Goal: Task Accomplishment & Management: Complete application form

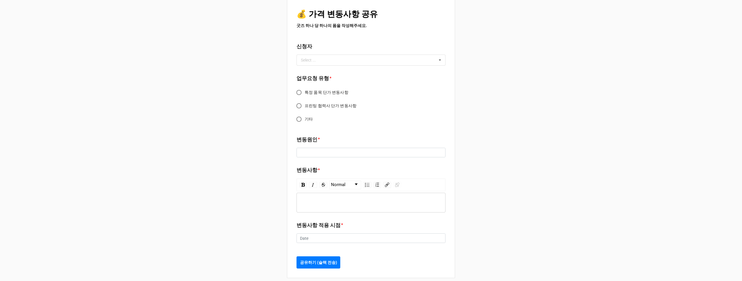
scroll to position [8, 0]
click at [336, 59] on div "Select ... No results found." at bounding box center [371, 57] width 149 height 11
click at [525, 139] on div "💰 가격 변동사항 공유 굿즈 하나 당 하나의 폼을 작성해주세요. 신청자 Select ... [PERSON_NAME] [PERSON_NAME] …" at bounding box center [371, 138] width 742 height 293
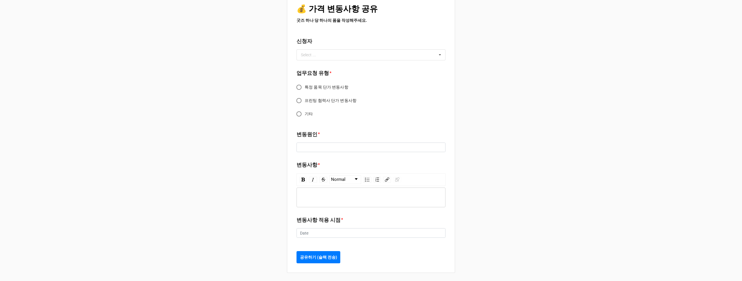
scroll to position [13, 0]
click at [316, 82] on label "특정 품목 단가 변동사항" at bounding box center [367, 85] width 148 height 11
click at [305, 82] on input "특정 품목 단가 변동사항" at bounding box center [298, 85] width 11 height 11
radio input "true"
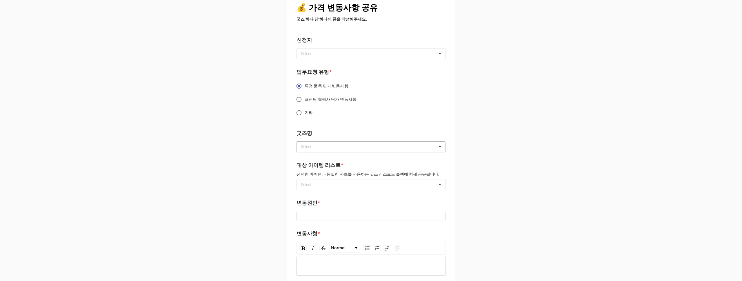
click at [410, 147] on div "Select ... No results found." at bounding box center [371, 146] width 149 height 11
type input "d"
type input "어"
type input "어드"
click at [366, 158] on div "어드벤스 3단 자동우산" at bounding box center [371, 157] width 148 height 11
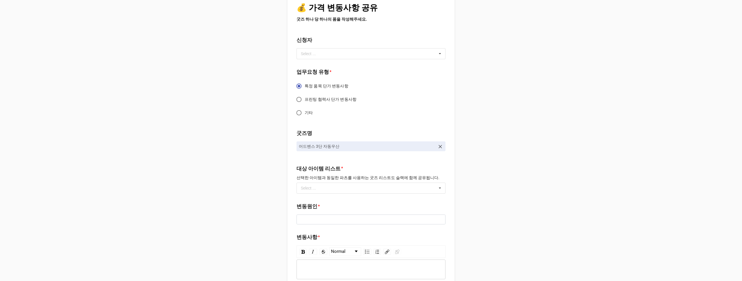
click at [366, 185] on div "Select ... No results found." at bounding box center [371, 187] width 149 height 11
click at [437, 188] on icon at bounding box center [440, 188] width 9 height 11
click at [410, 194] on div "굿즈명 어드벤스 3단 자동우산 대상 아이템 리스트 * 선택한 아이템과 동일한 파츠를 사용하는 굿즈 리스트도 슬랙에 함께 공유됩니다. Selec…" at bounding box center [371, 163] width 149 height 69
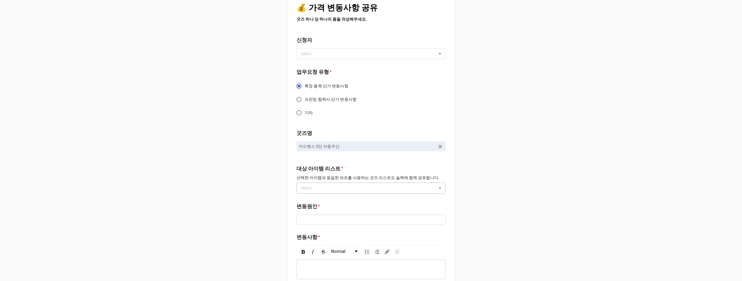
click at [411, 188] on div "Select ... No results found." at bounding box center [371, 187] width 149 height 11
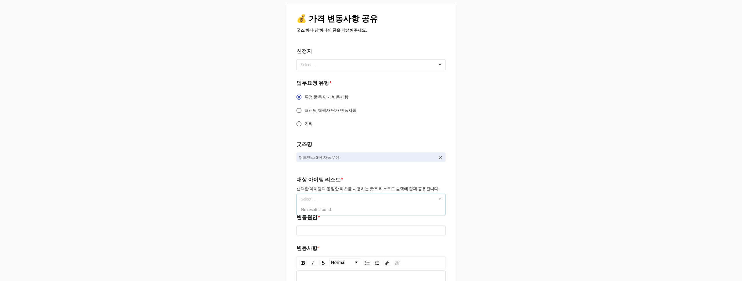
scroll to position [0, 0]
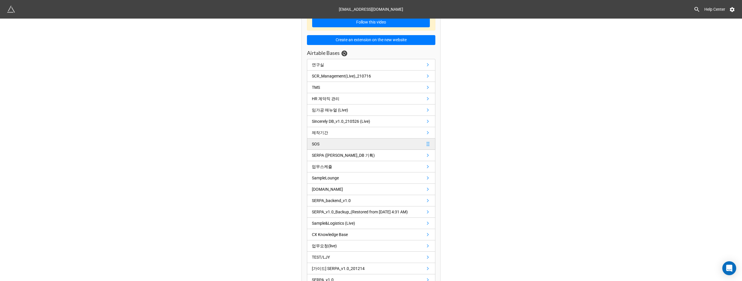
scroll to position [18, 0]
click at [385, 119] on link "Sincerely DB_v1.0_210526 (Live)" at bounding box center [371, 121] width 128 height 11
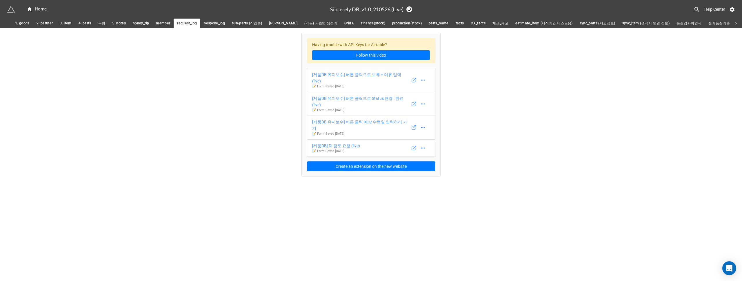
click at [66, 26] on span "3. item" at bounding box center [66, 23] width 12 height 6
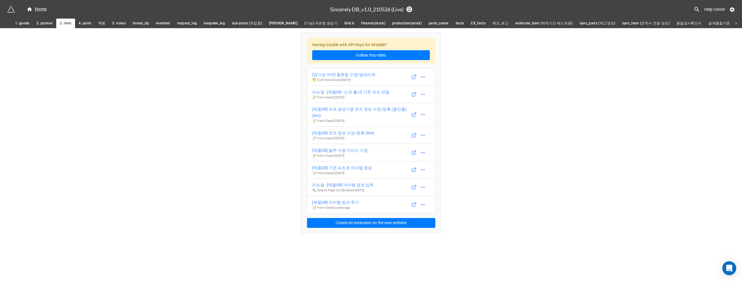
click at [22, 26] on span "1. goods" at bounding box center [22, 23] width 14 height 6
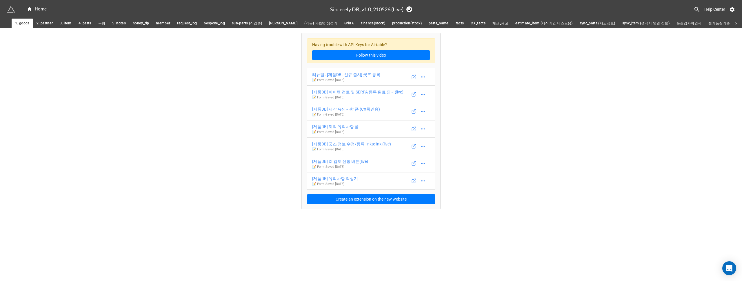
click at [89, 23] on span "4. parts" at bounding box center [85, 23] width 13 height 6
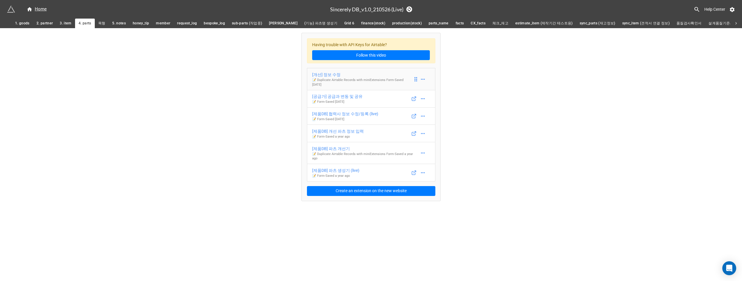
click at [338, 74] on div "[개선] 정보 수정" at bounding box center [362, 74] width 101 height 6
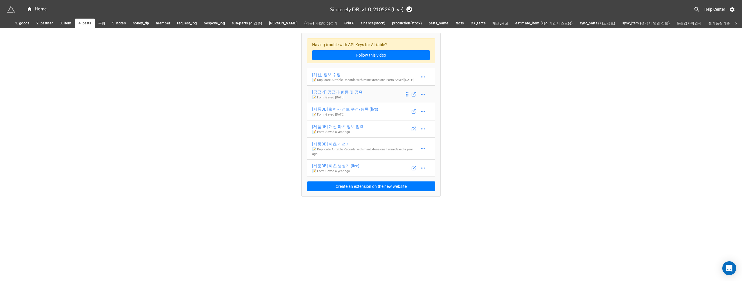
click at [348, 95] on div "[공급가] 공급과 변동 및 공유" at bounding box center [337, 92] width 50 height 6
click at [354, 153] on p "📝 Duplicate Airtable Records with miniExtensions Form - Saved a year ago" at bounding box center [362, 151] width 101 height 9
click at [366, 96] on link "[공급가] 공급과 변동 및 공유 📝 Form - Saved 2 years ago" at bounding box center [371, 94] width 128 height 18
click at [106, 25] on link "목형" at bounding box center [102, 24] width 14 height 10
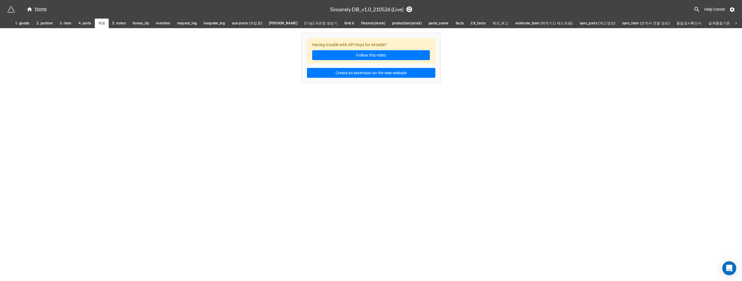
click at [125, 23] on span "5. notes" at bounding box center [119, 23] width 14 height 6
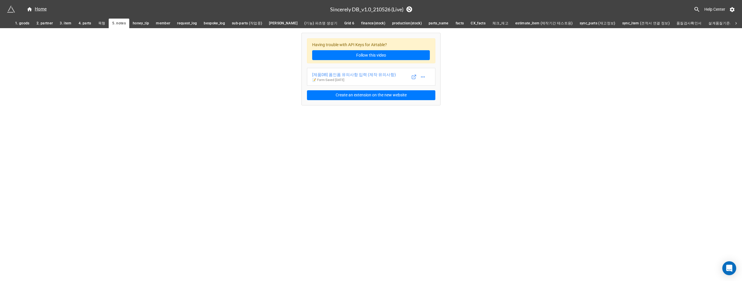
click at [83, 27] on link "4. parts" at bounding box center [85, 24] width 20 height 10
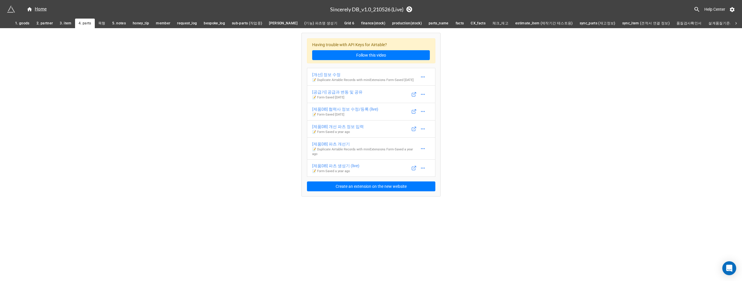
click at [63, 25] on span "3. item" at bounding box center [66, 23] width 12 height 6
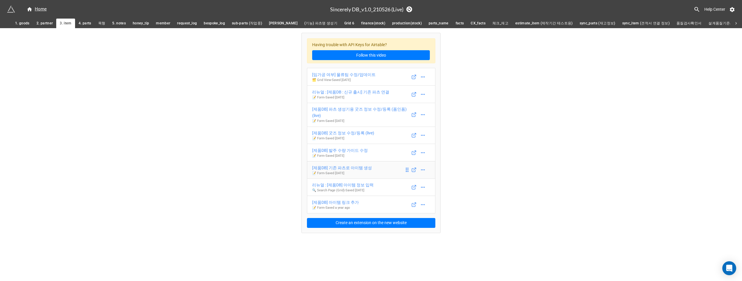
click at [348, 164] on div "[제품DB] 기존 파츠로 아이템 생성" at bounding box center [342, 167] width 60 height 6
click at [341, 195] on link "[제품DB] 아이템 링크 추가 📝 Form - Saved a year ago" at bounding box center [371, 204] width 128 height 18
click at [340, 106] on div "[제품DB] 파츠 생성기용 굿즈 정보 수정/등록 (폼인폼) (live)" at bounding box center [358, 112] width 92 height 13
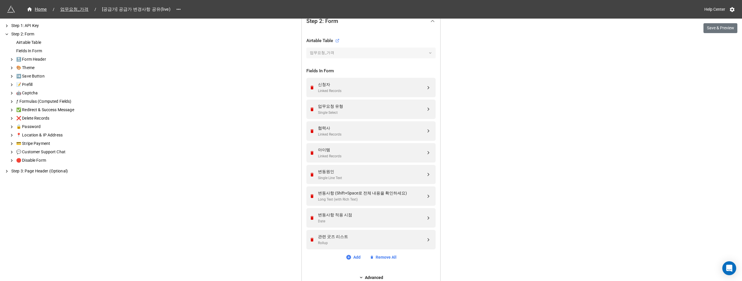
scroll to position [184, 0]
click at [385, 151] on div "아이템" at bounding box center [372, 148] width 108 height 6
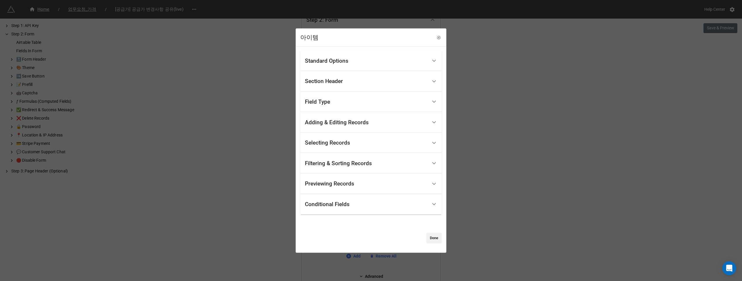
click at [461, 87] on div "아이템 Standard Options Title (Optional) 대상 아이템 리스트 Description (Optional) Normal …" at bounding box center [371, 140] width 742 height 281
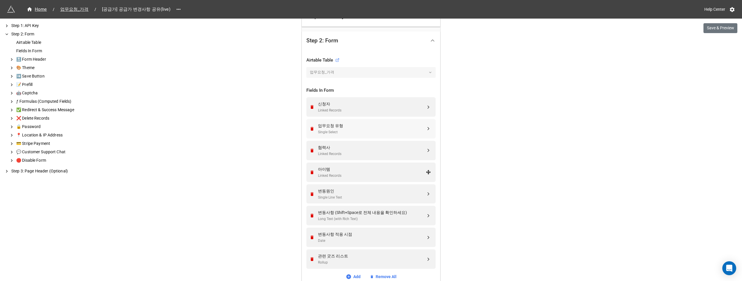
scroll to position [166, 0]
click at [381, 168] on div "아이템" at bounding box center [372, 166] width 108 height 6
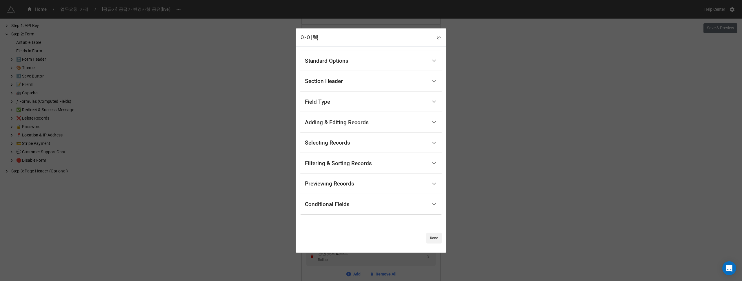
click at [465, 88] on div "아이템 Standard Options Title (Optional) 대상 아이템 리스트 Description (Optional) Normal …" at bounding box center [371, 140] width 742 height 281
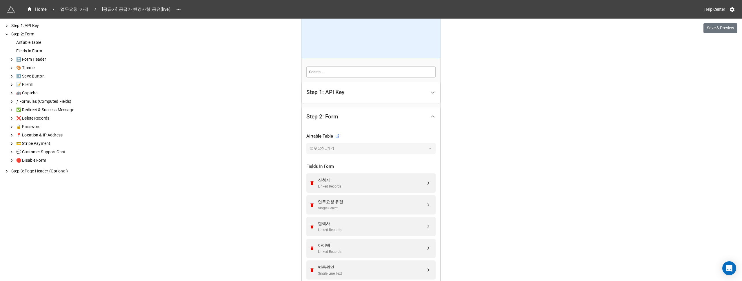
scroll to position [21, 0]
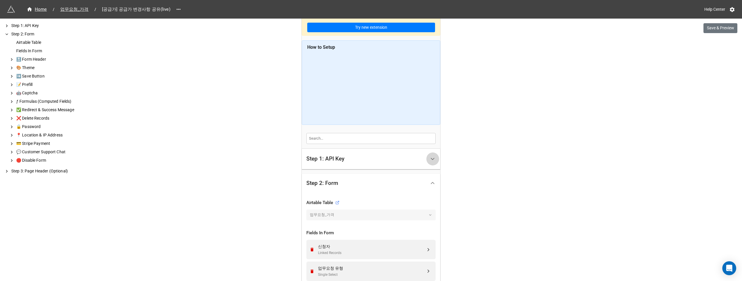
click at [429, 154] on div at bounding box center [432, 158] width 13 height 13
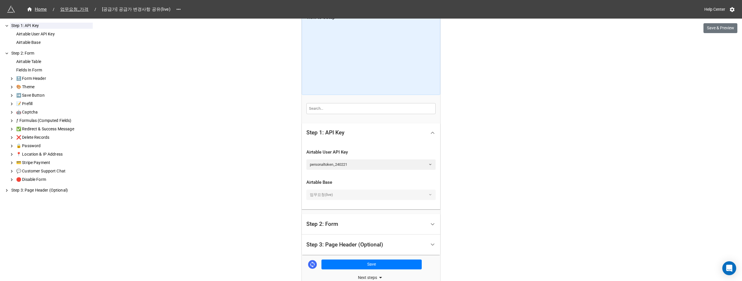
scroll to position [51, 0]
